Goal: Check status

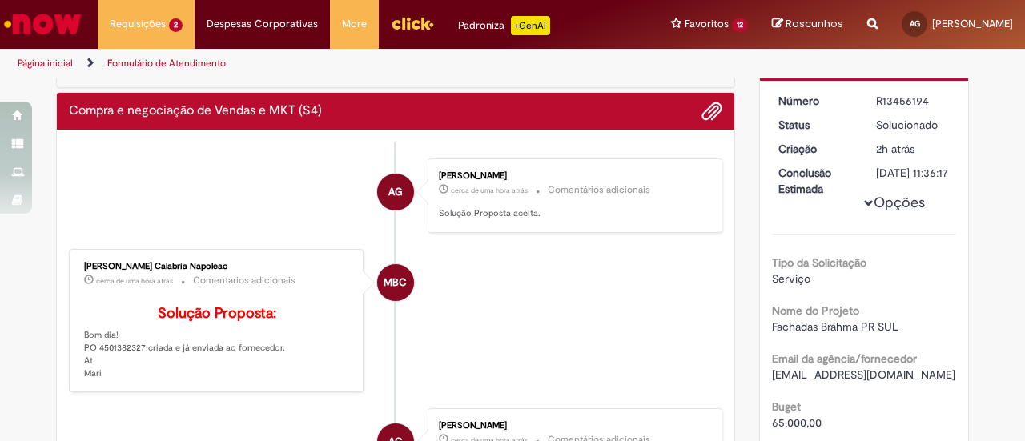
scroll to position [160, 0]
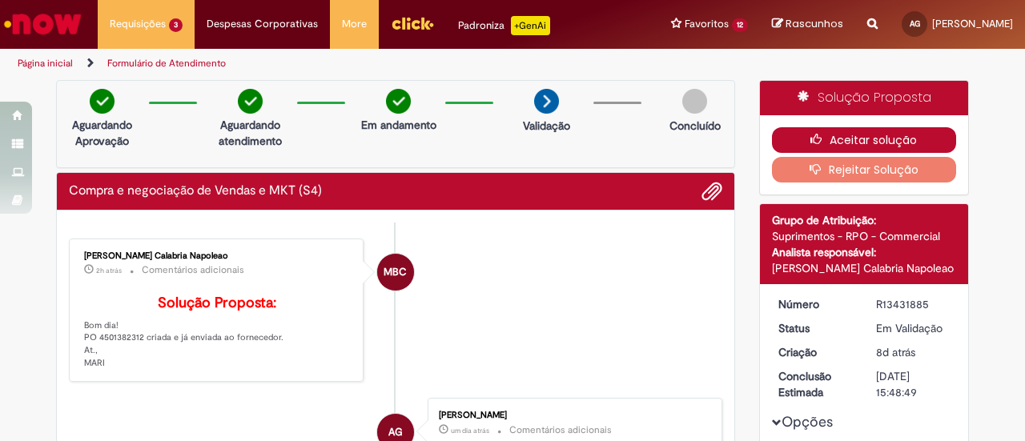
click at [854, 134] on button "Aceitar solução" at bounding box center [864, 140] width 185 height 26
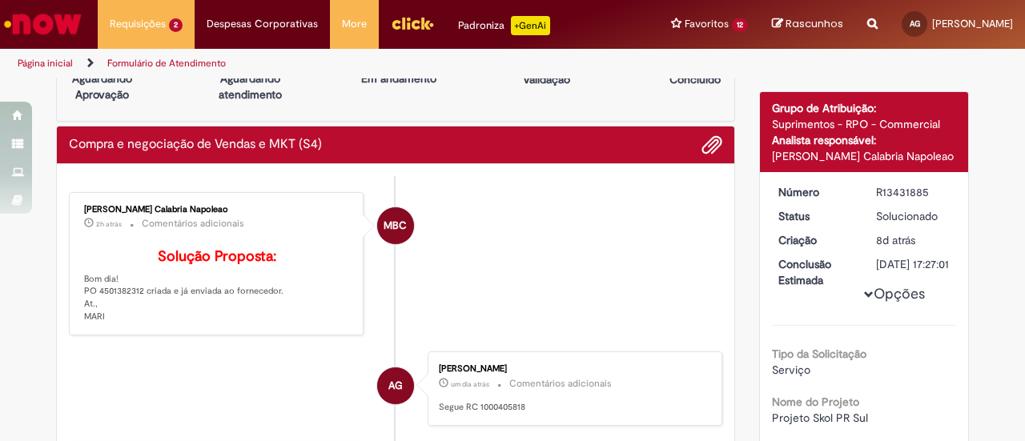
scroll to position [80, 0]
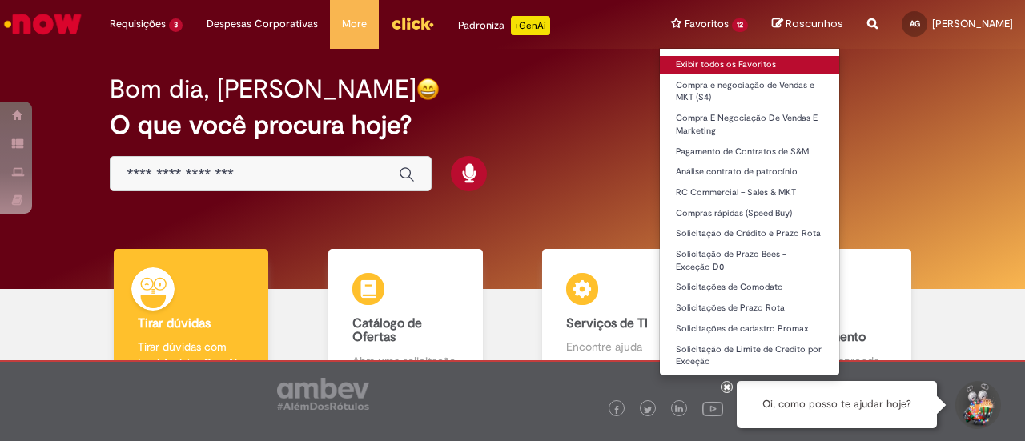
click at [660, 65] on link "Exibir todos os Favoritos" at bounding box center [749, 65] width 179 height 18
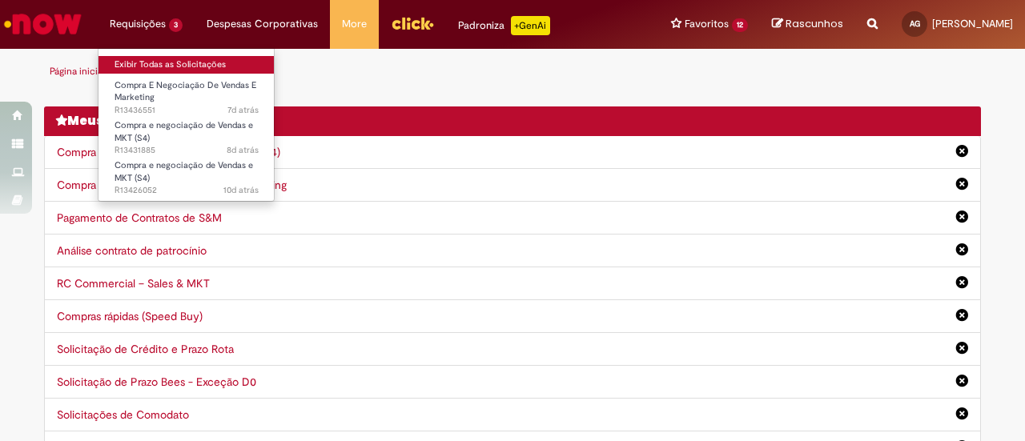
click at [163, 61] on link "Exibir Todas as Solicitações" at bounding box center [186, 65] width 176 height 18
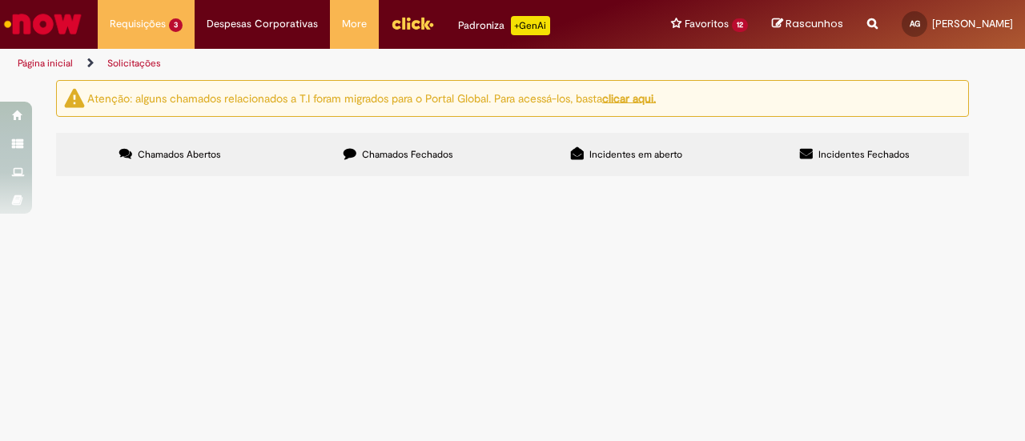
click at [0, 0] on span "Compra E Negociação De Vendas E Marketing" at bounding box center [0, 0] width 0 height 0
click at [0, 0] on span "R13436551" at bounding box center [0, 0] width 0 height 0
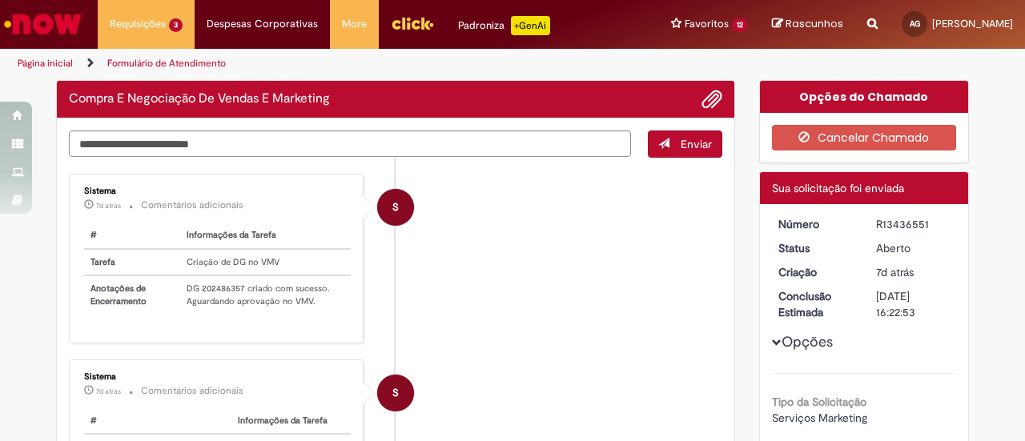
click at [200, 286] on td "DG 202486357 criado com sucesso. Aguardando aprovação no VMV." at bounding box center [265, 294] width 170 height 38
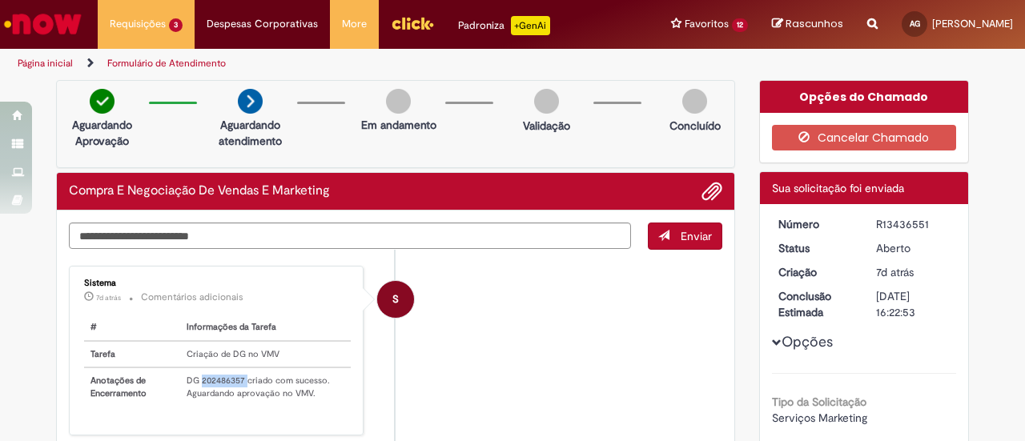
copy td "202486357"
click at [461, 380] on li "S Sistema 7d atrás 7 dias atrás Comentários adicionais # Informações da Tarefa …" at bounding box center [395, 351] width 653 height 170
